Goal: Task Accomplishment & Management: Manage account settings

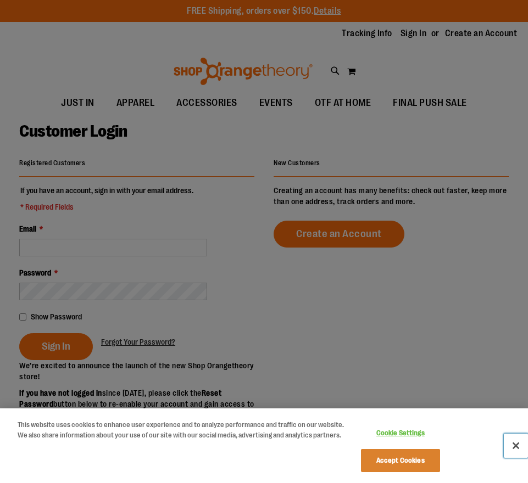
click at [520, 446] on button "Close" at bounding box center [515, 446] width 24 height 24
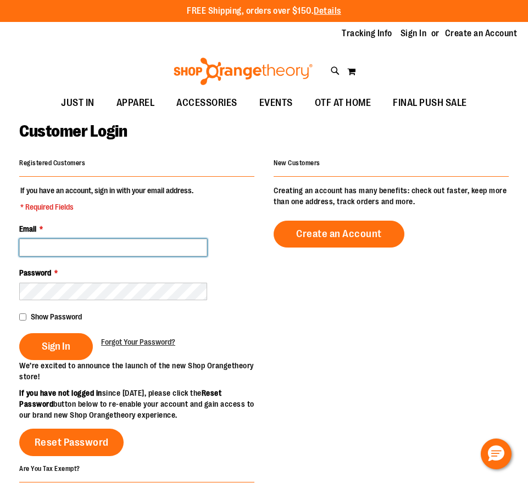
click at [107, 253] on input "Email *" at bounding box center [113, 248] width 188 height 18
type input "**********"
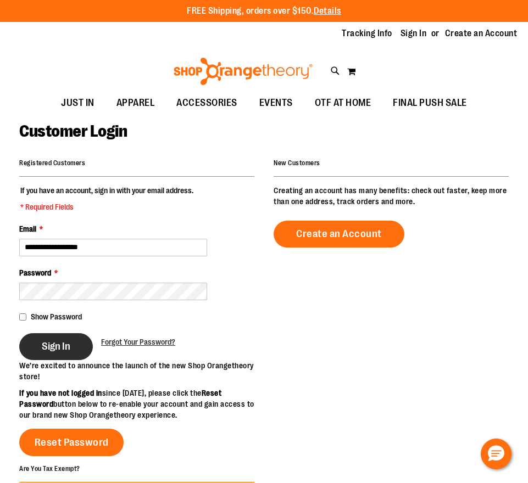
click at [64, 357] on button "Sign In" at bounding box center [56, 346] width 74 height 27
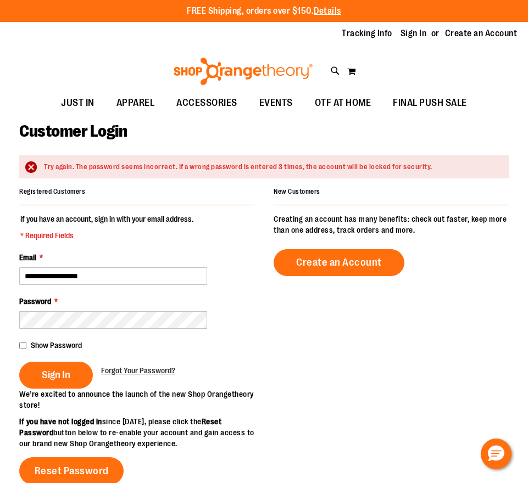
click at [102, 311] on div "Password *" at bounding box center [136, 312] width 235 height 33
click at [19, 362] on button "Sign In" at bounding box center [56, 375] width 74 height 27
click at [59, 375] on span "Sign In" at bounding box center [56, 375] width 29 height 12
